Goal: Navigation & Orientation: Find specific page/section

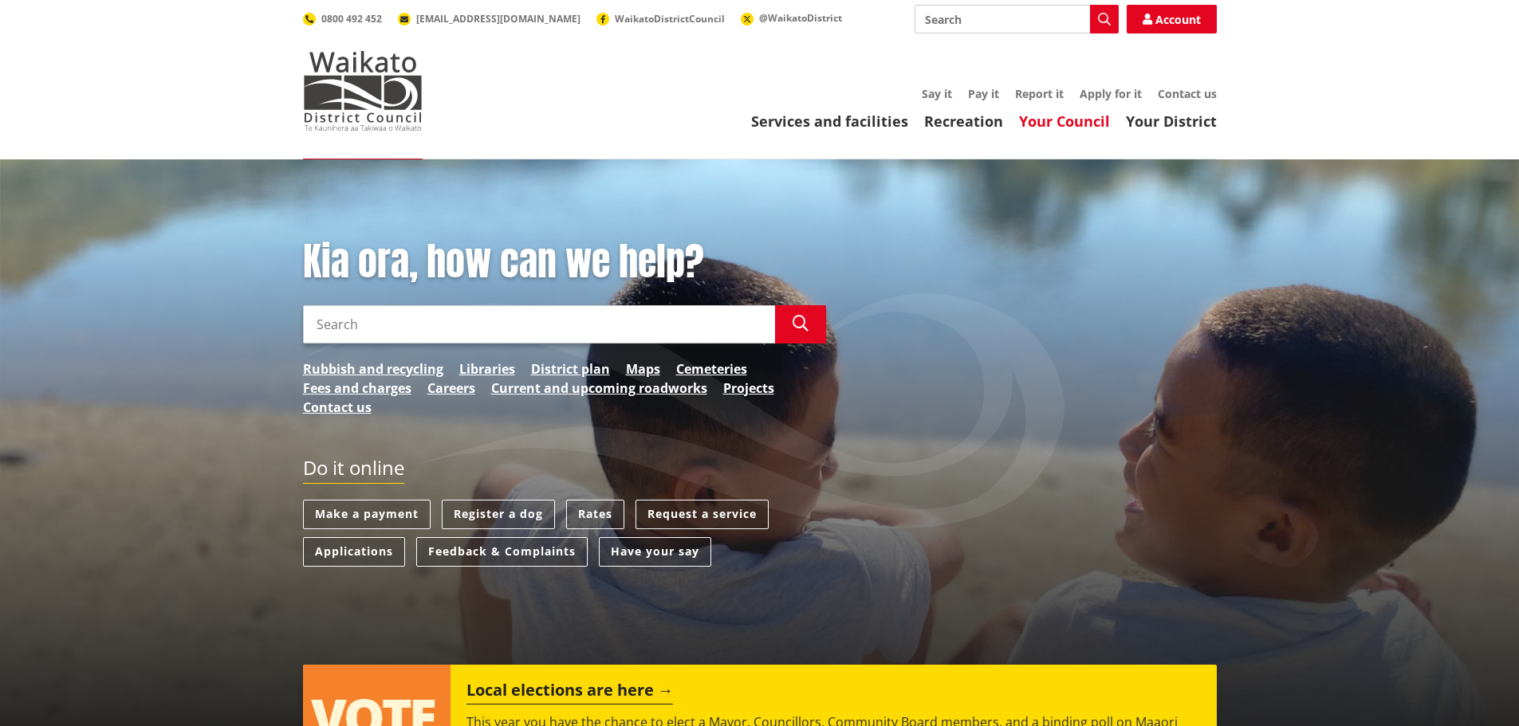
click at [1071, 120] on link "Your Council" at bounding box center [1064, 121] width 91 height 19
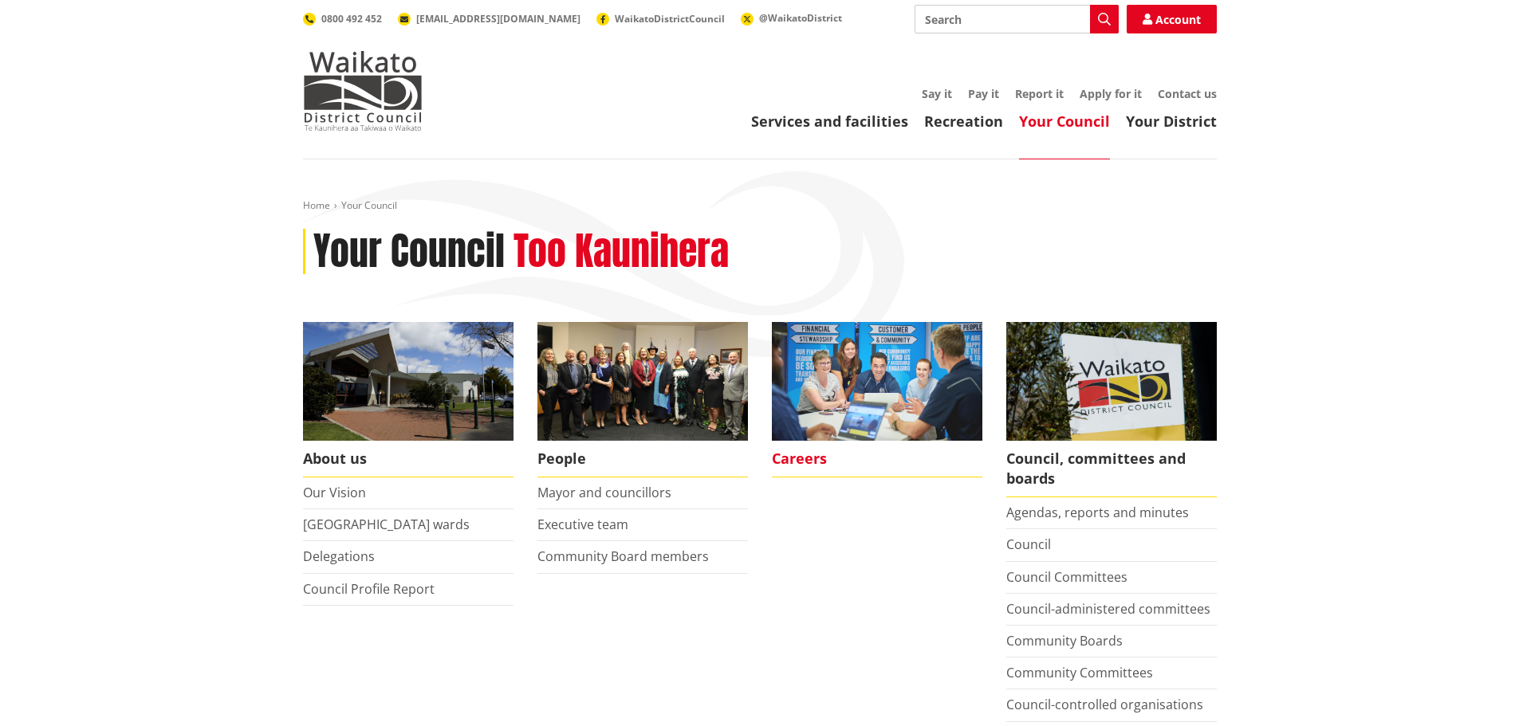
click at [888, 349] on img at bounding box center [877, 381] width 211 height 119
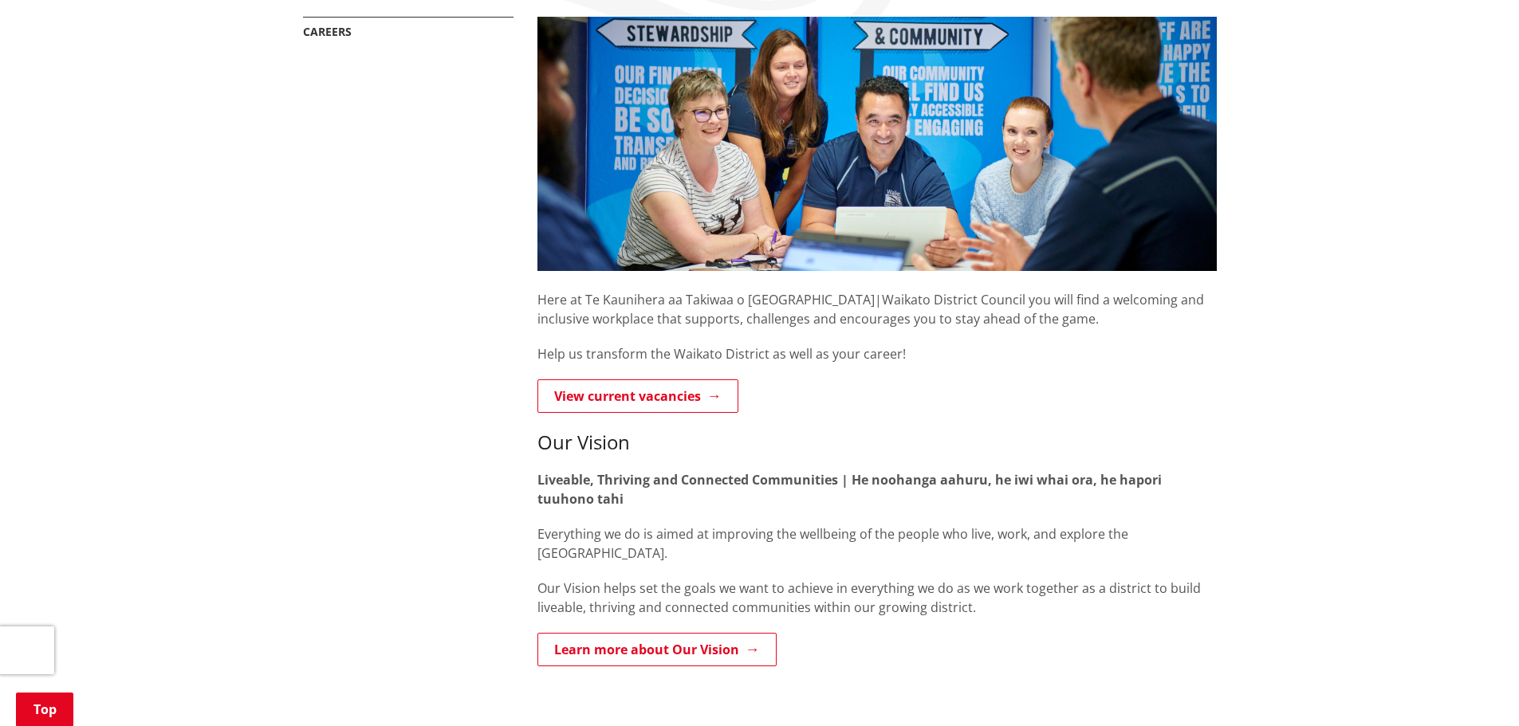
scroll to position [319, 0]
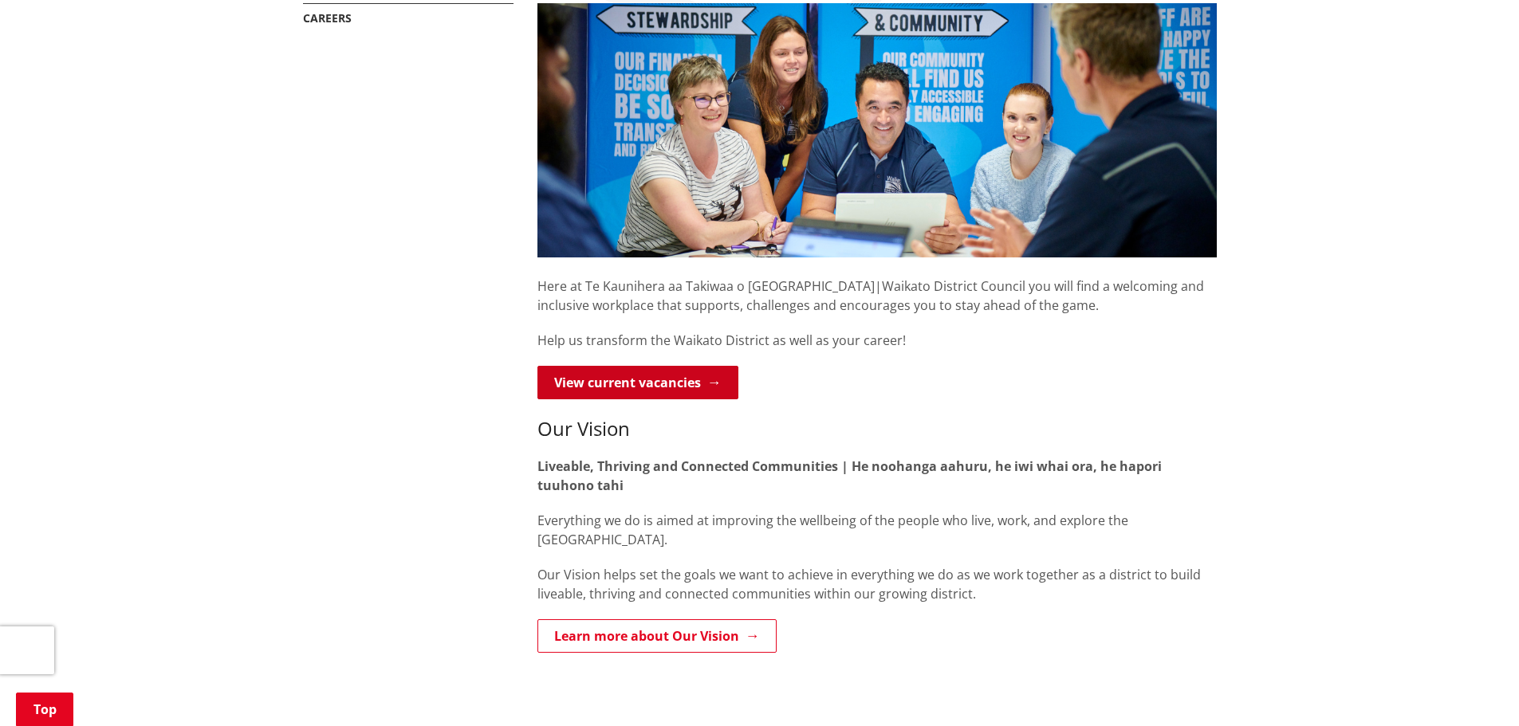
click at [630, 388] on link "View current vacancies" at bounding box center [637, 382] width 201 height 33
